Goal: Information Seeking & Learning: Learn about a topic

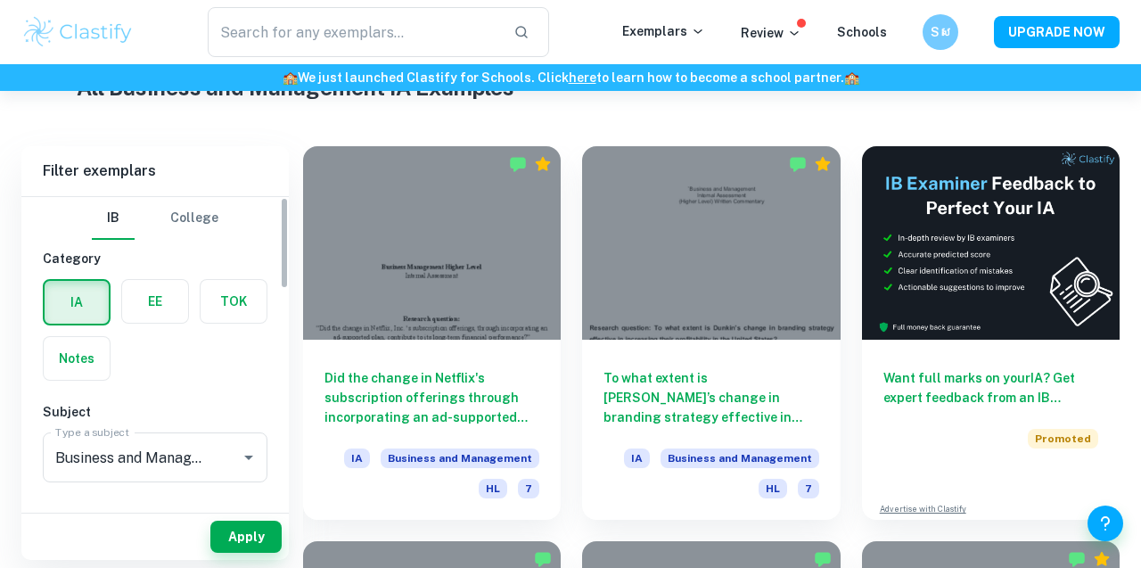
scroll to position [276, 0]
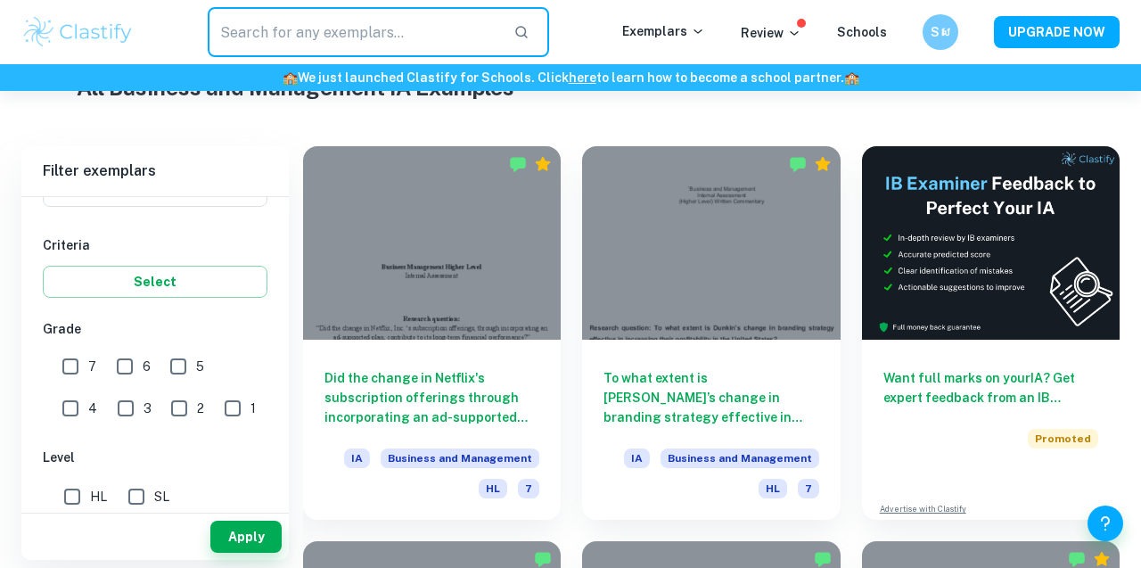
click at [283, 18] on input "text" at bounding box center [354, 32] width 292 height 50
type input "u"
click at [65, 365] on input "7" at bounding box center [71, 367] width 36 height 36
checkbox input "true"
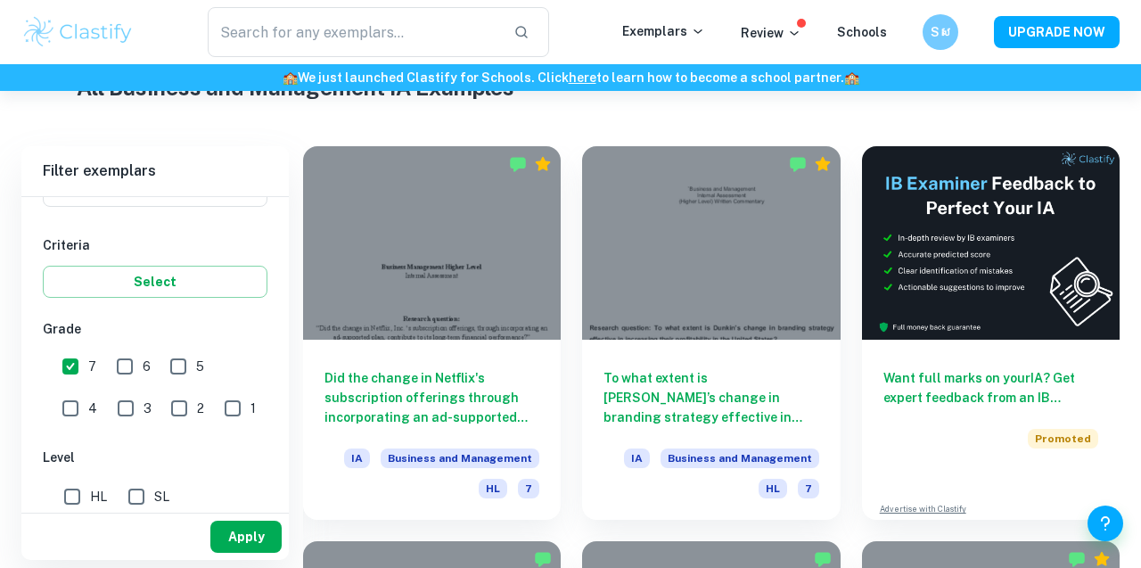
click at [227, 534] on button "Apply" at bounding box center [245, 537] width 71 height 32
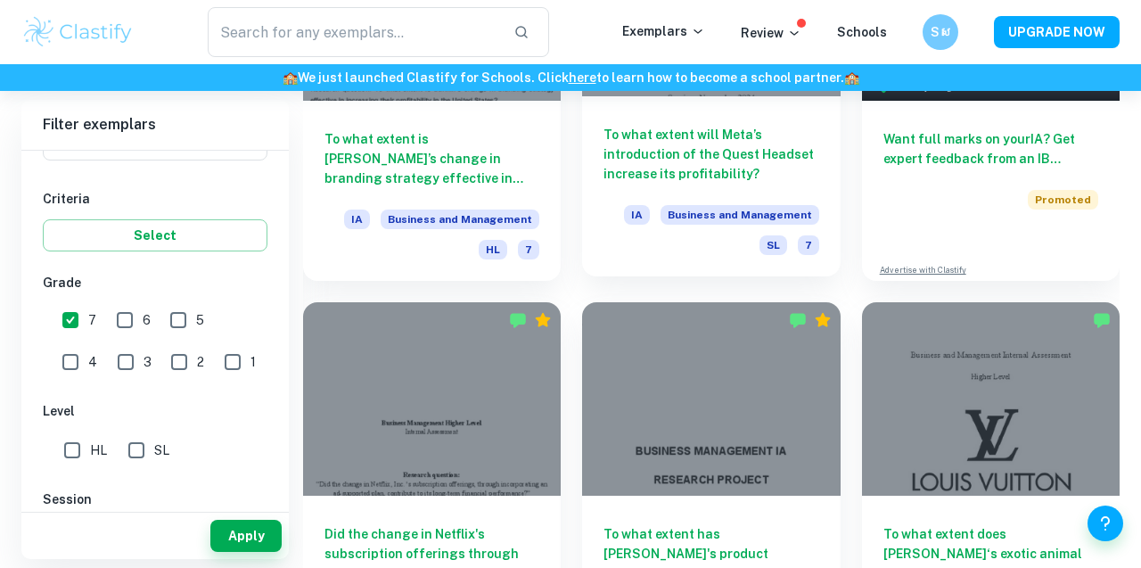
scroll to position [479, 0]
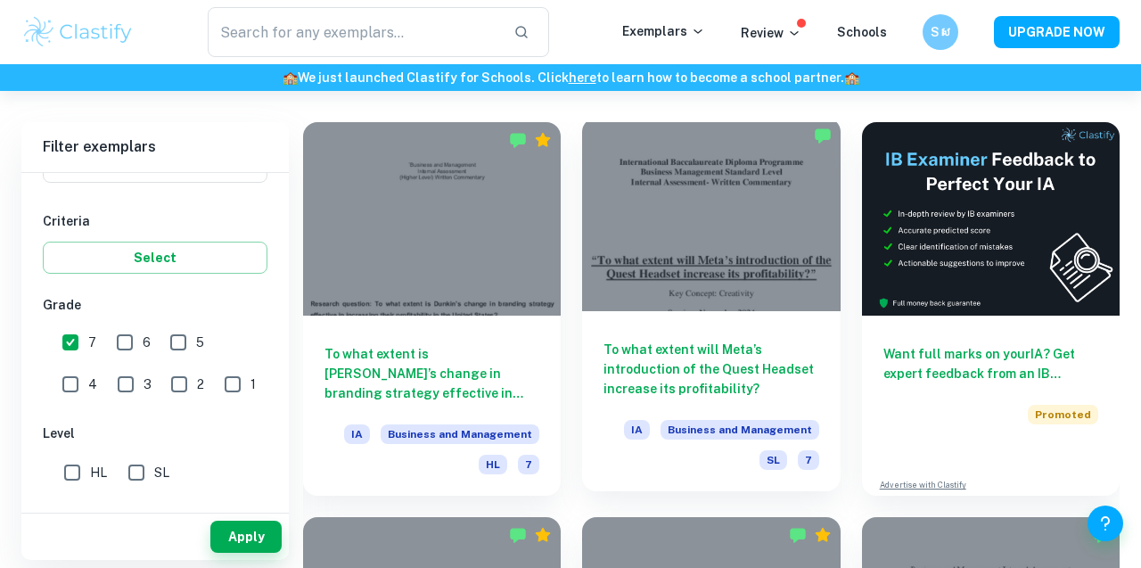
click at [670, 206] on div at bounding box center [711, 214] width 258 height 193
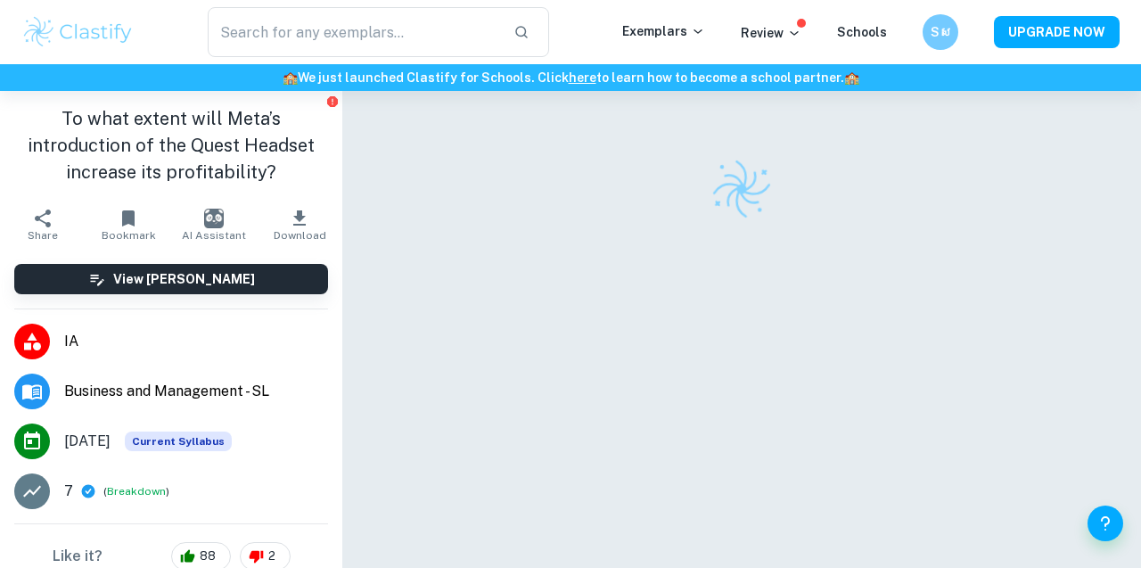
scroll to position [91, 0]
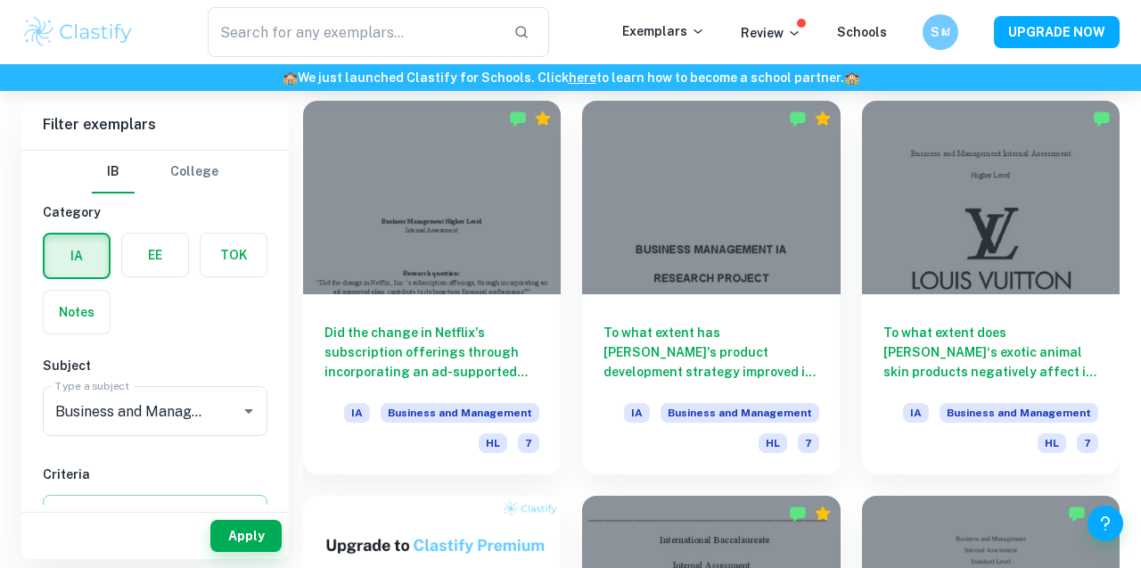
scroll to position [897, 0]
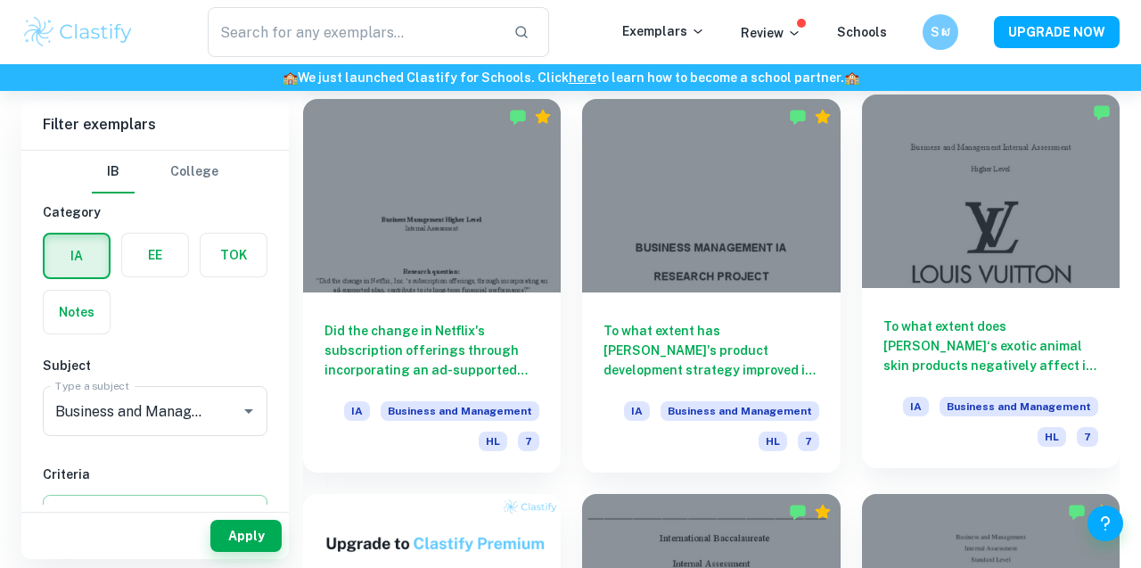
click at [1028, 197] on div at bounding box center [991, 191] width 258 height 193
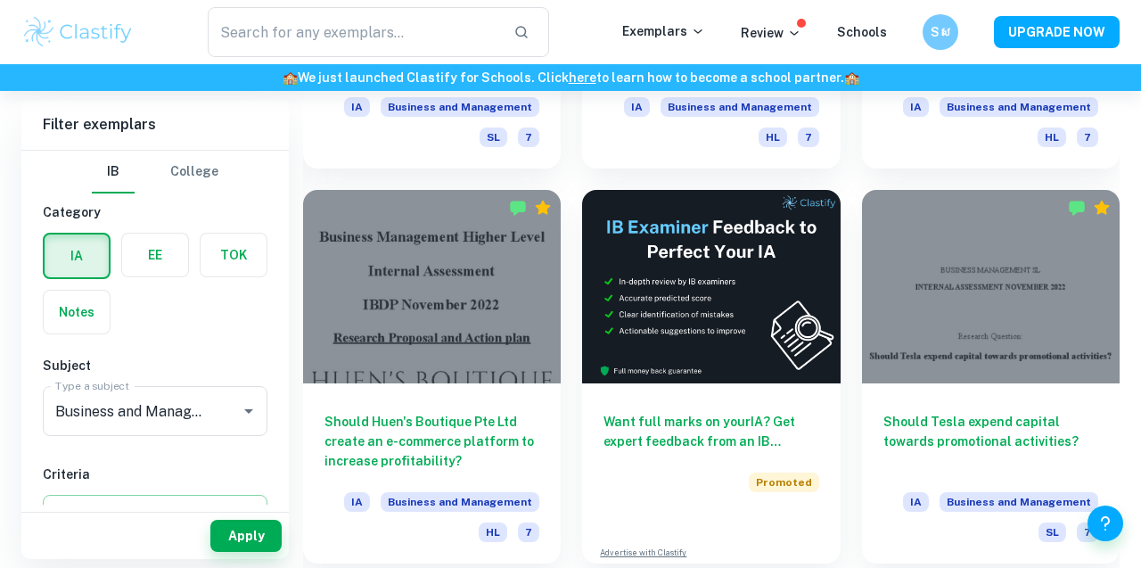
scroll to position [4728, 0]
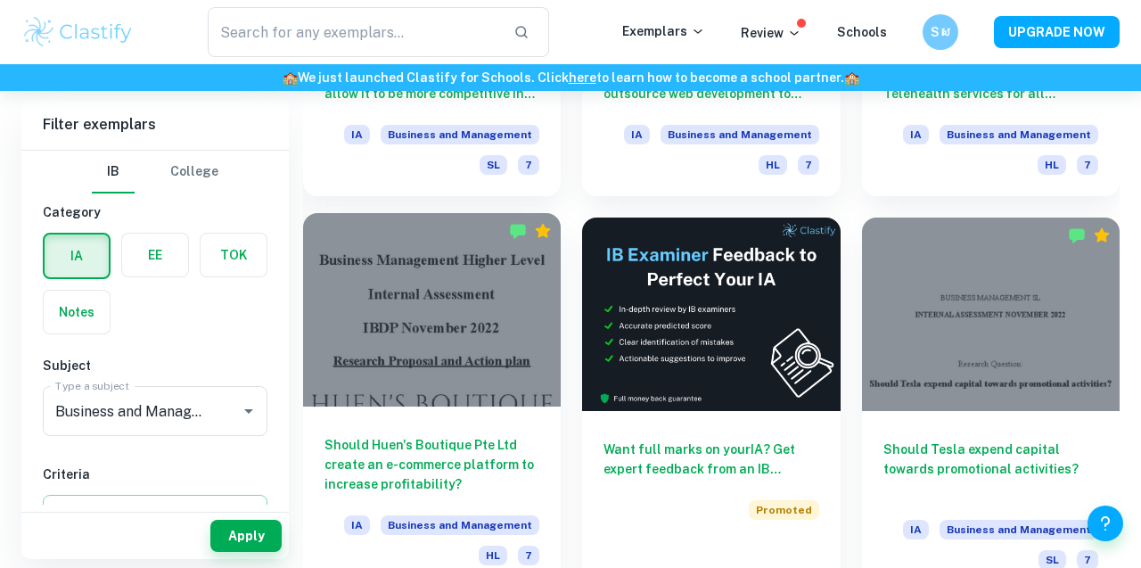
click at [405, 342] on div at bounding box center [432, 309] width 258 height 193
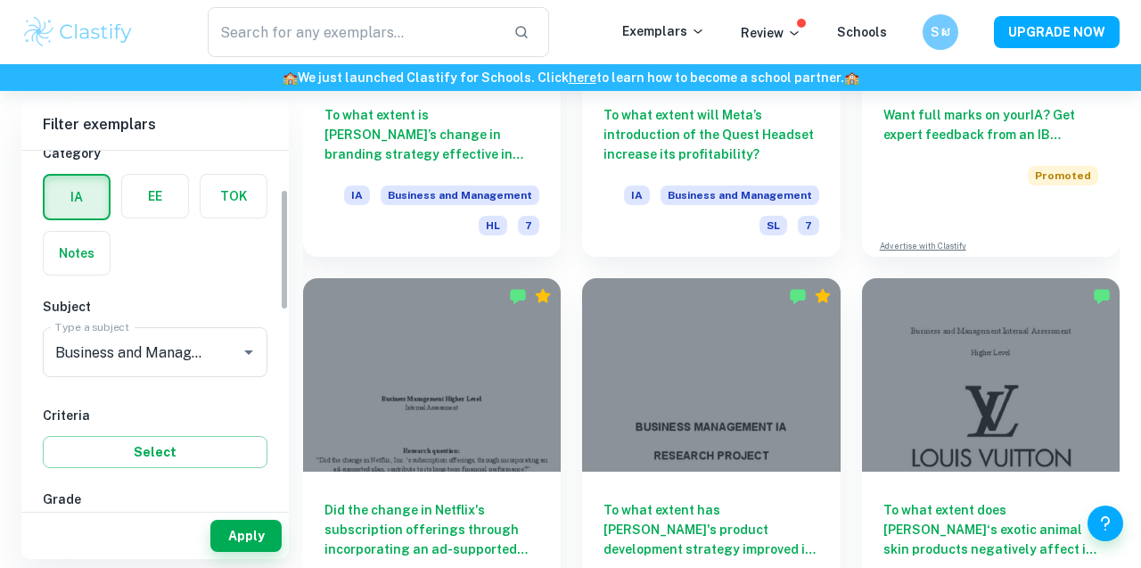
scroll to position [127, 0]
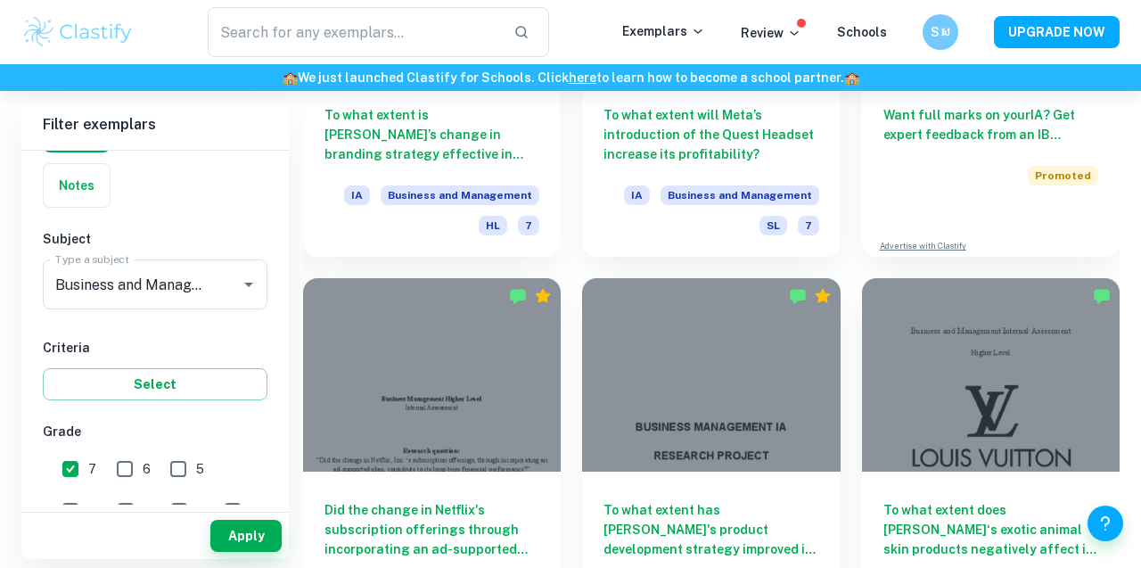
click at [62, 486] on input "7" at bounding box center [71, 469] width 36 height 36
checkbox input "false"
click at [177, 291] on input "Business and Management" at bounding box center [130, 284] width 159 height 34
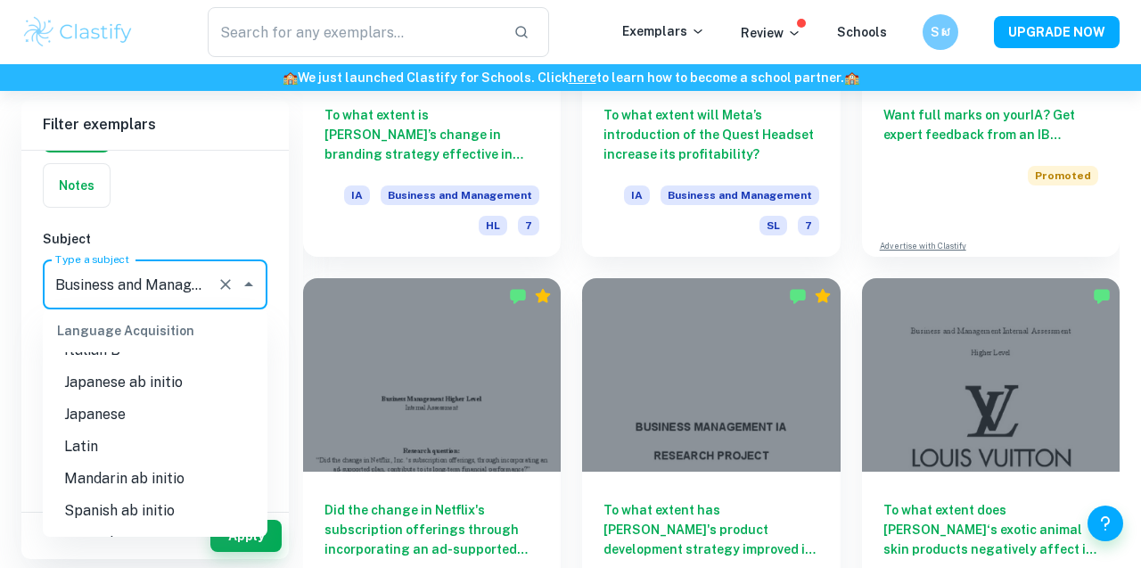
scroll to position [1271, 0]
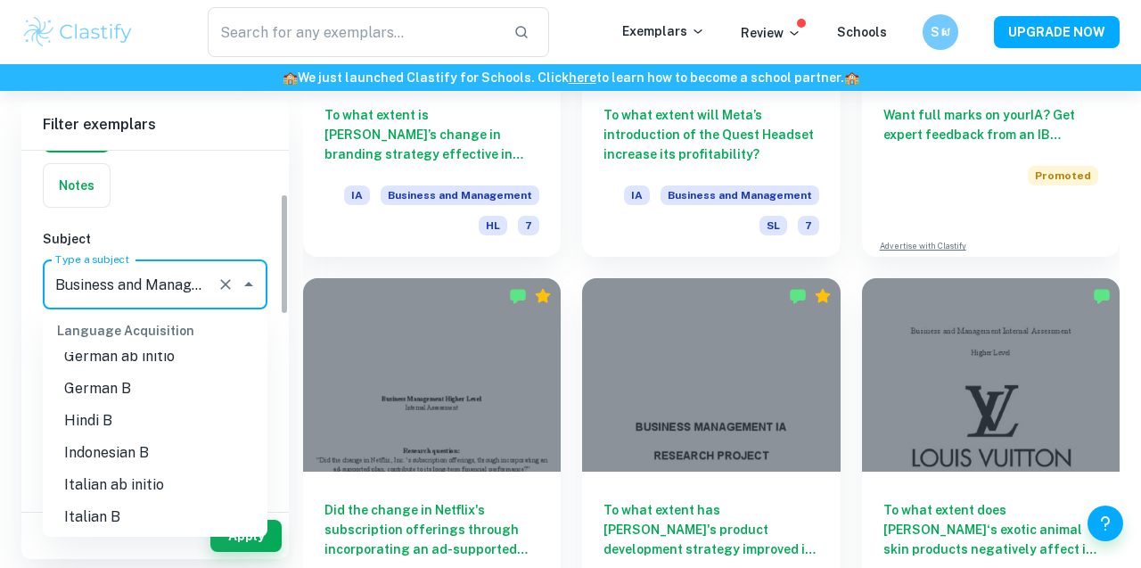
click at [221, 287] on icon "Clear" at bounding box center [225, 284] width 11 height 11
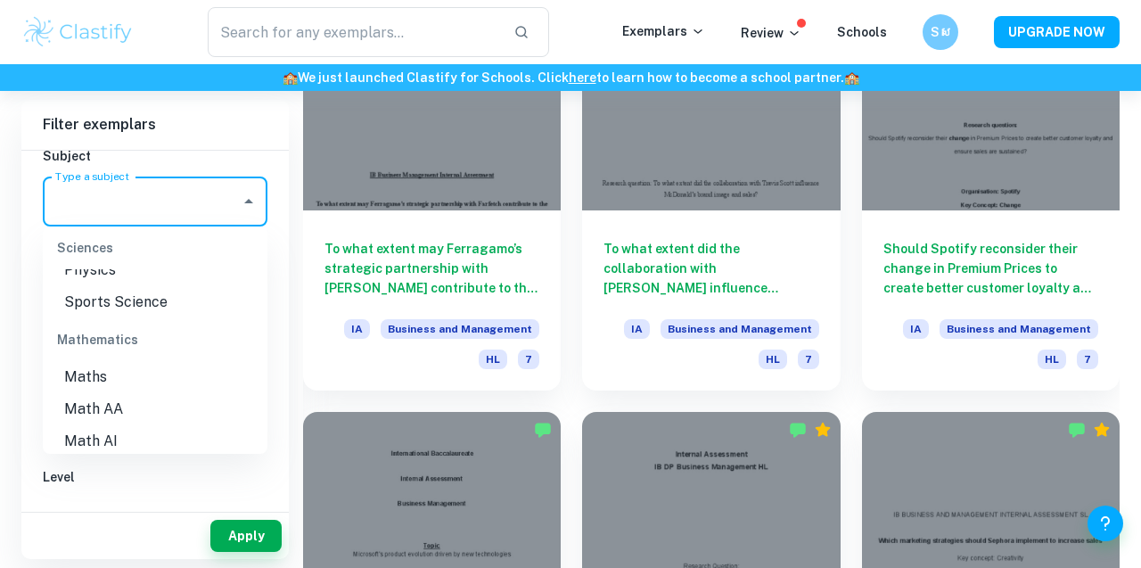
scroll to position [2357, 0]
click at [156, 391] on li "Math AA" at bounding box center [155, 407] width 225 height 32
type input "Math AA"
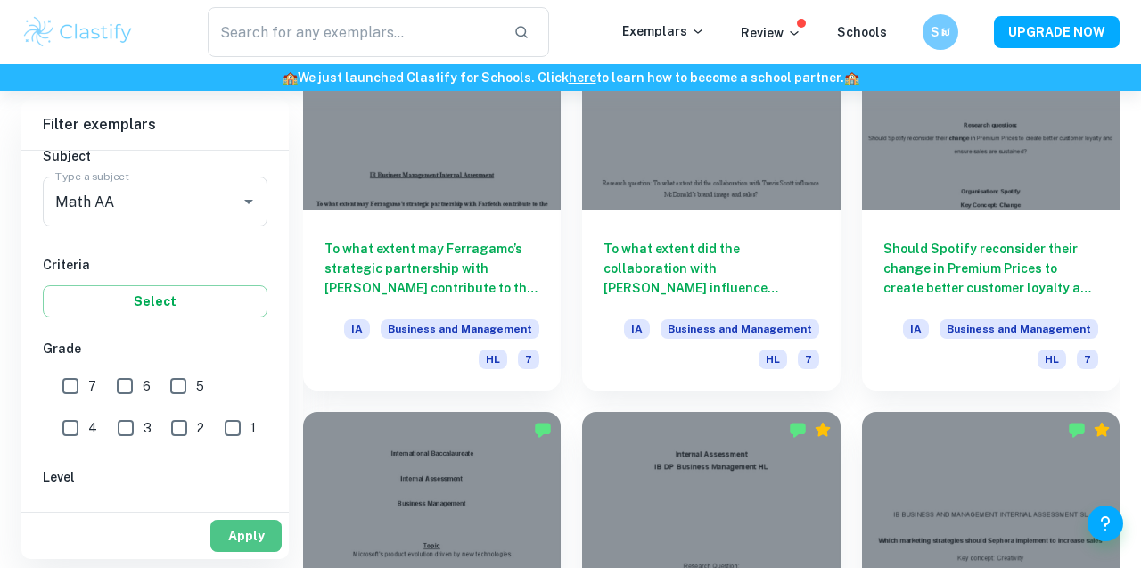
click at [224, 531] on button "Apply" at bounding box center [245, 536] width 71 height 32
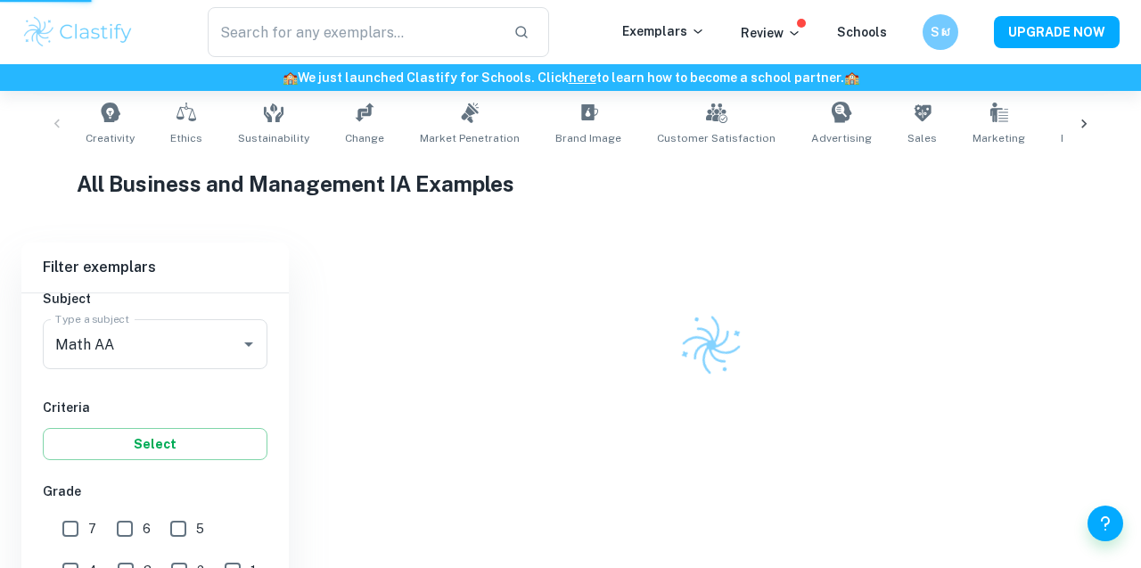
scroll to position [300, 0]
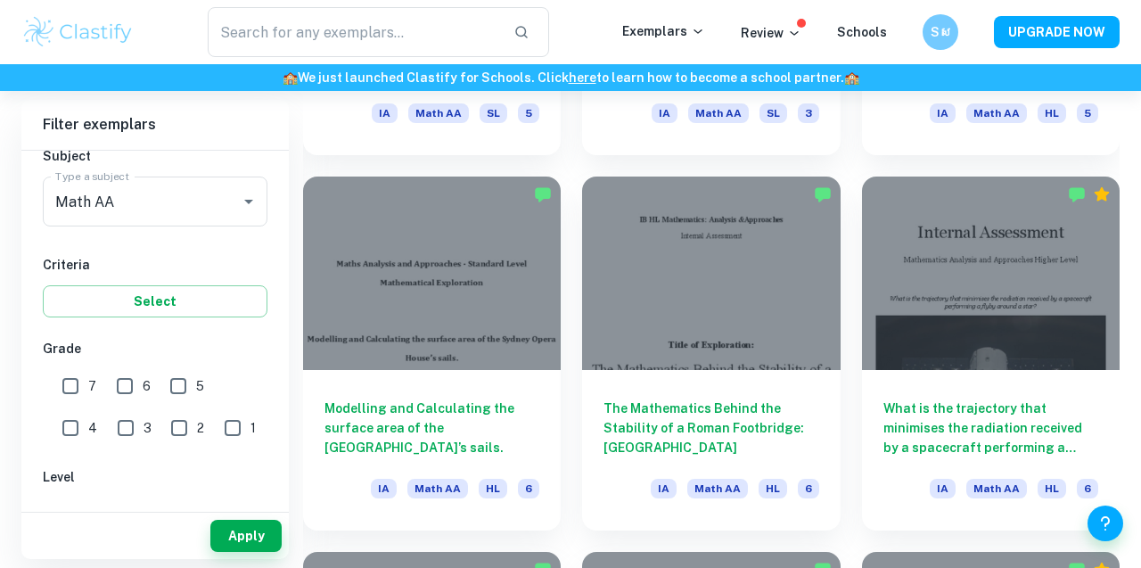
scroll to position [7934, 0]
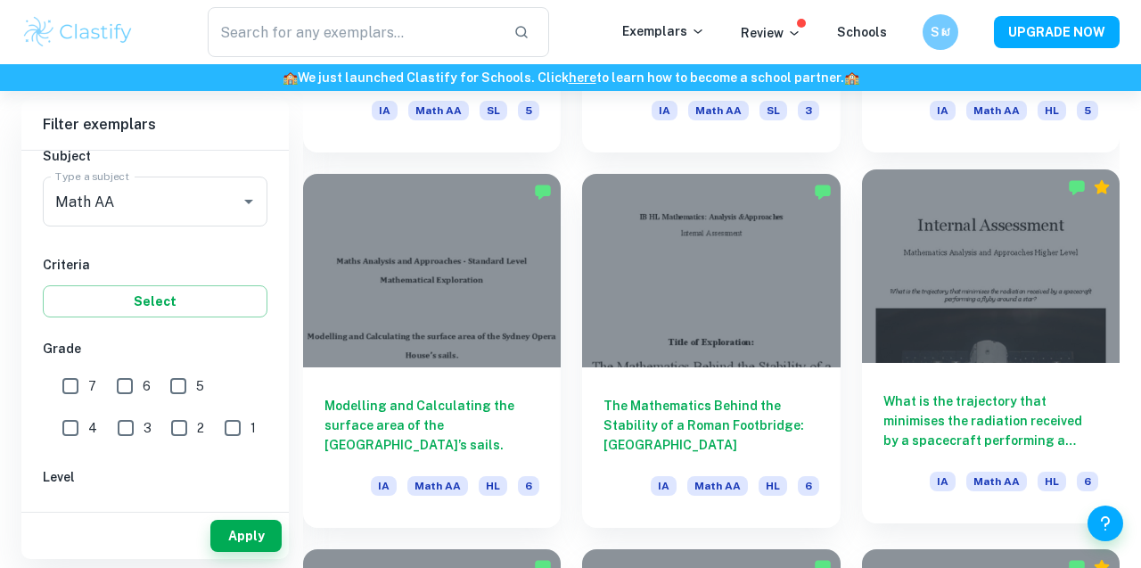
click at [1015, 314] on div at bounding box center [991, 265] width 258 height 193
